Goal: Task Accomplishment & Management: Manage account settings

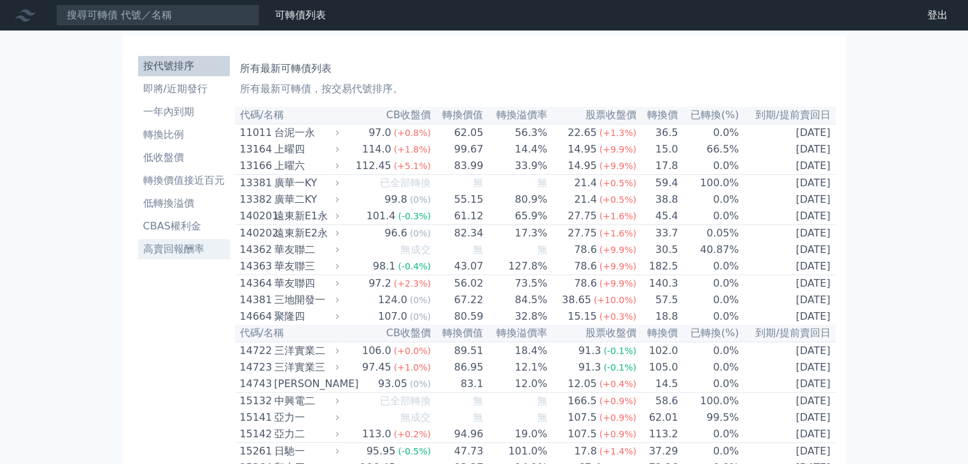
click at [184, 250] on li "高賣回報酬率" at bounding box center [184, 249] width 92 height 15
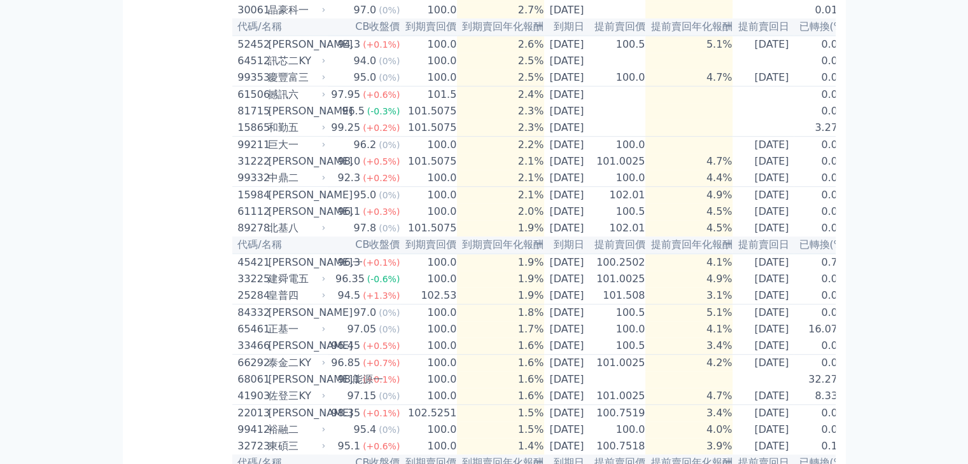
scroll to position [679, 0]
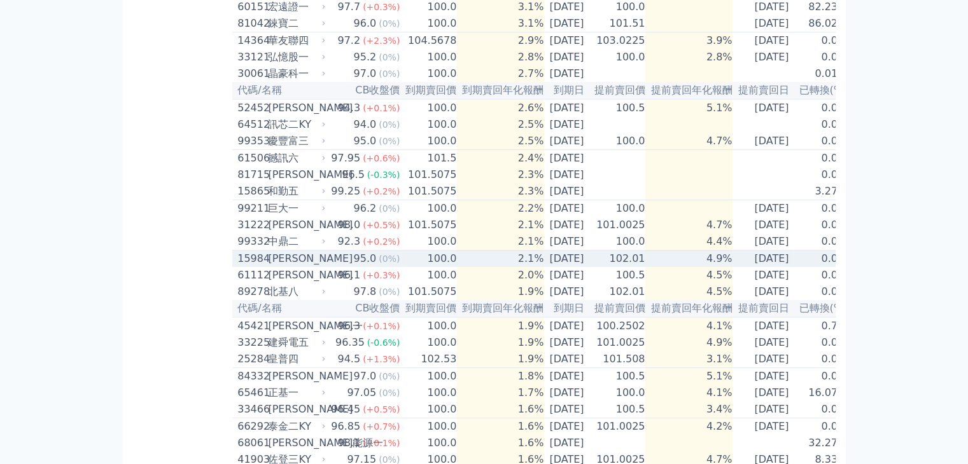
click at [272, 267] on div "[PERSON_NAME]" at bounding box center [295, 258] width 55 height 15
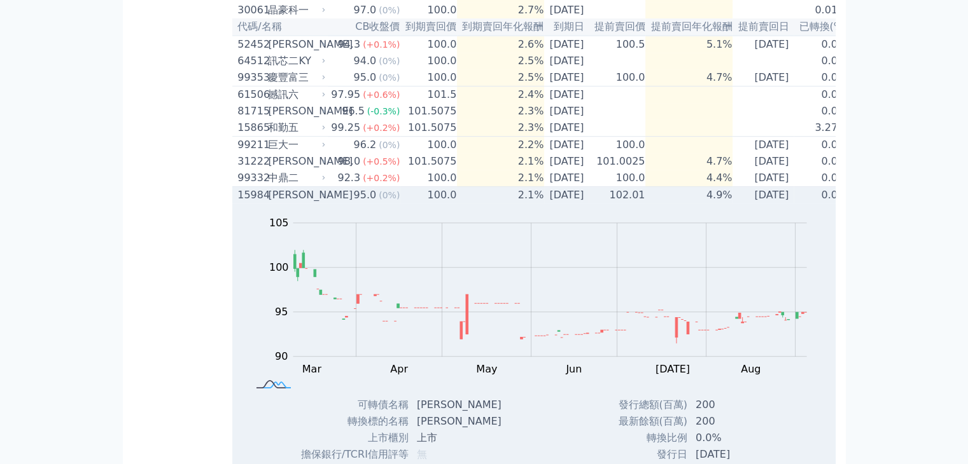
scroll to position [743, 0]
click at [283, 203] on div "[PERSON_NAME]" at bounding box center [295, 195] width 55 height 15
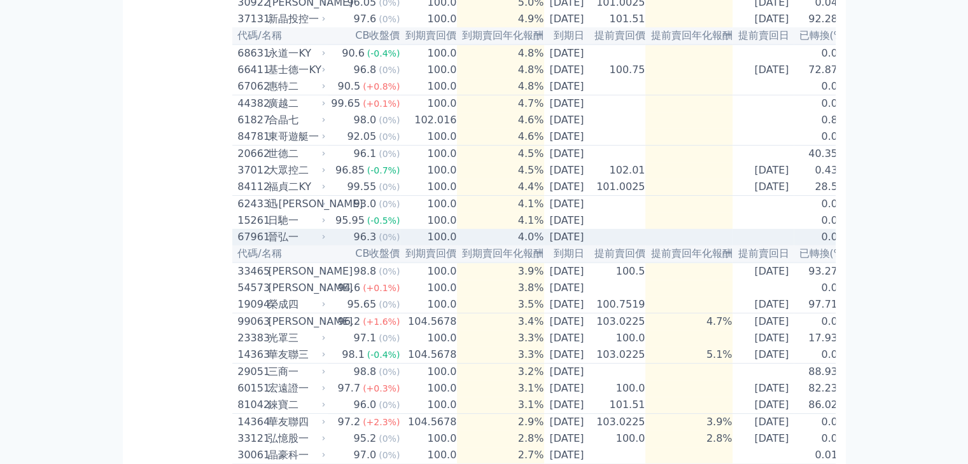
scroll to position [0, 0]
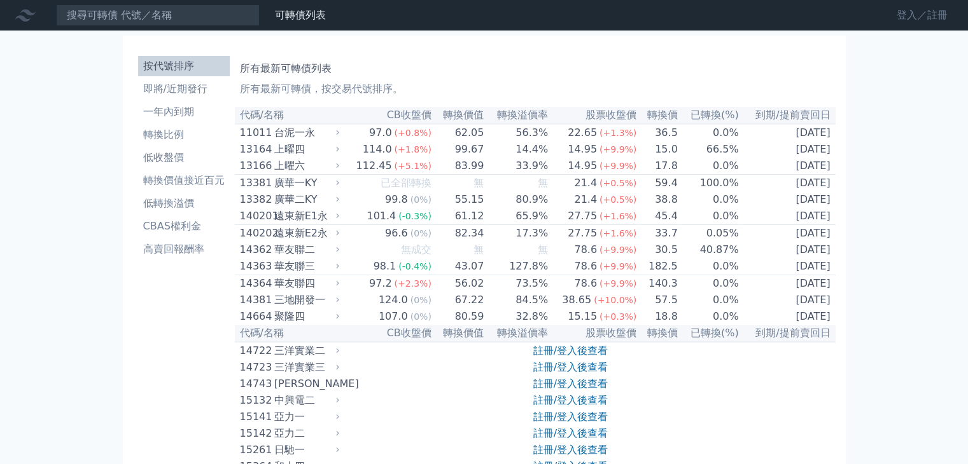
click at [900, 19] on link "登入／註冊" at bounding box center [921, 15] width 71 height 20
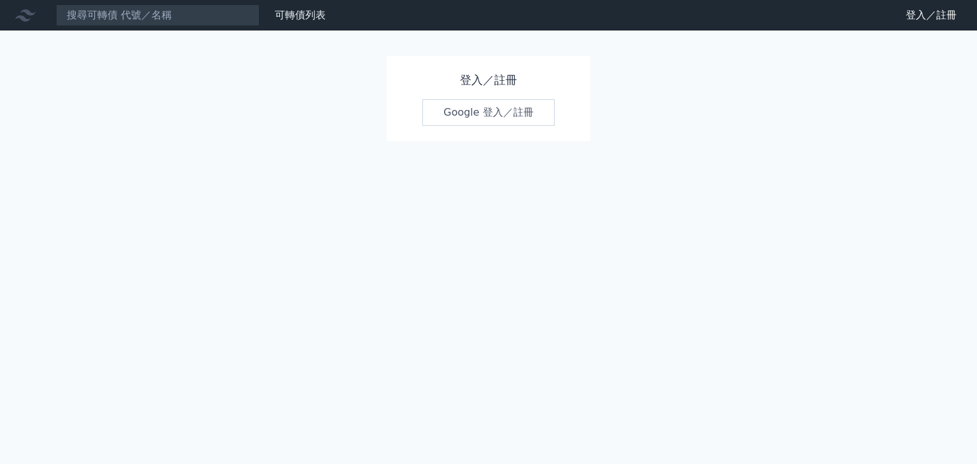
click at [459, 118] on link "Google 登入／註冊" at bounding box center [488, 112] width 132 height 27
